Goal: Transaction & Acquisition: Purchase product/service

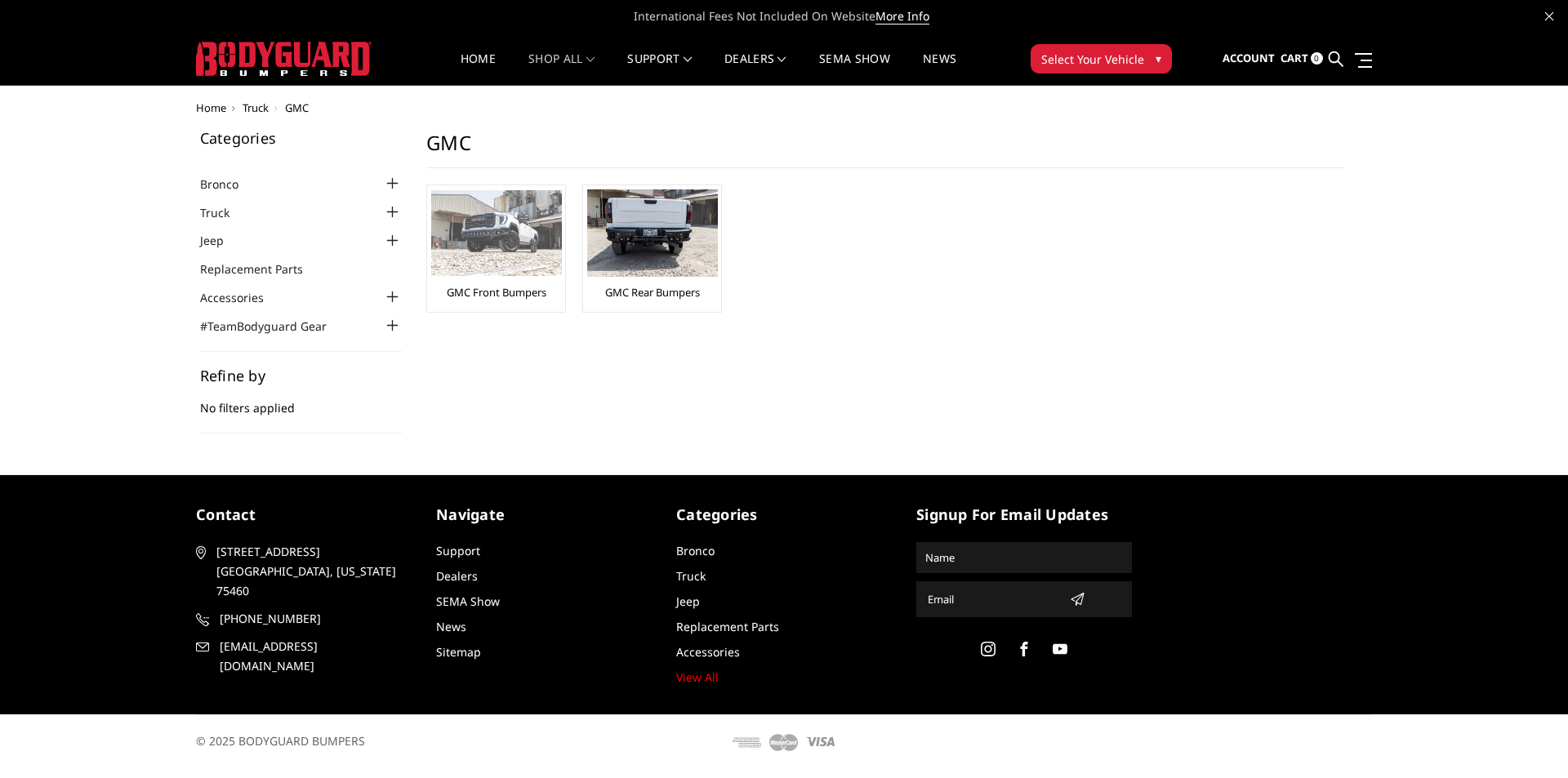
click at [501, 222] on img at bounding box center [497, 233] width 131 height 85
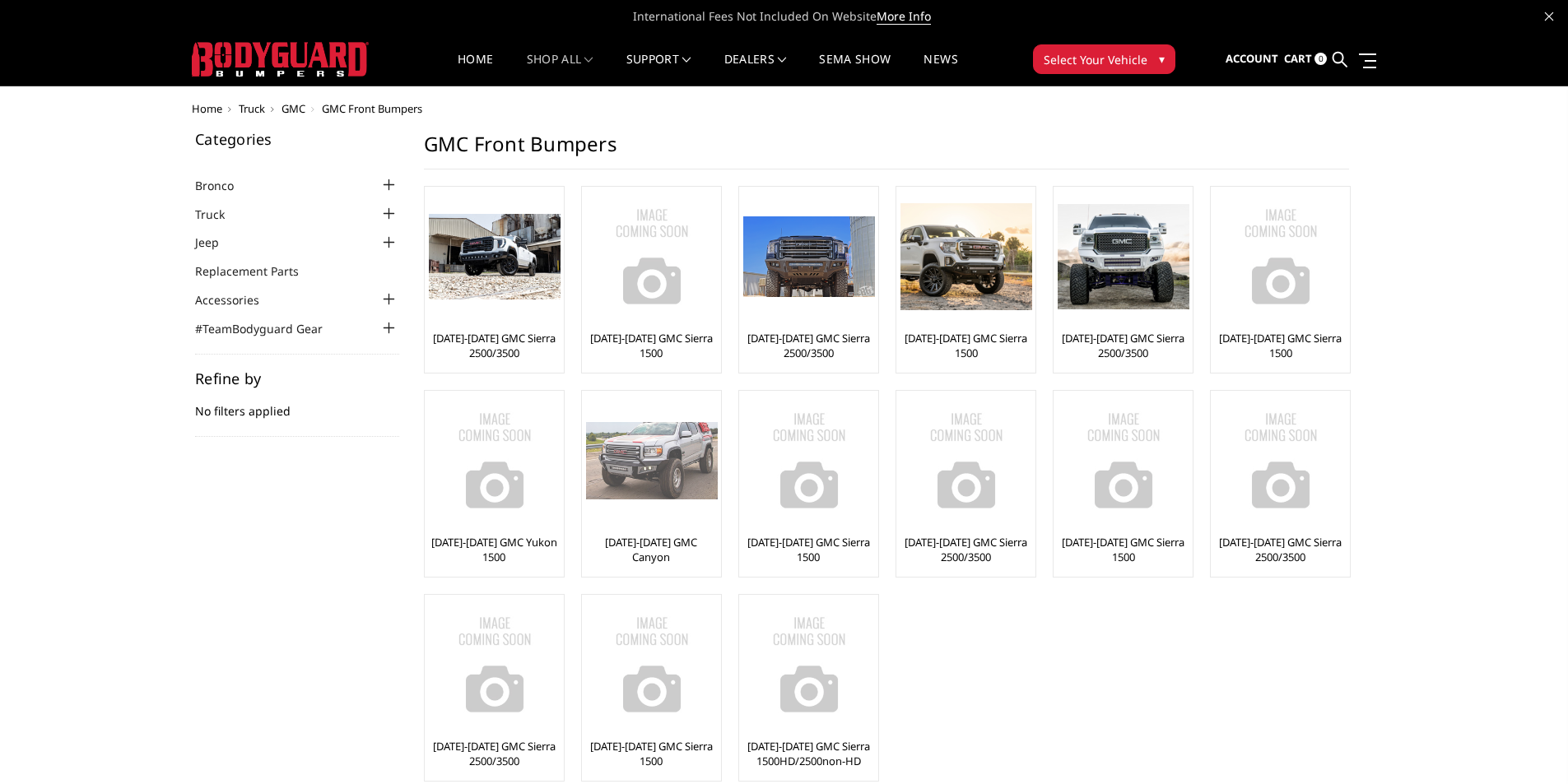
click at [618, 447] on img at bounding box center [652, 460] width 132 height 77
